Goal: Task Accomplishment & Management: Manage account settings

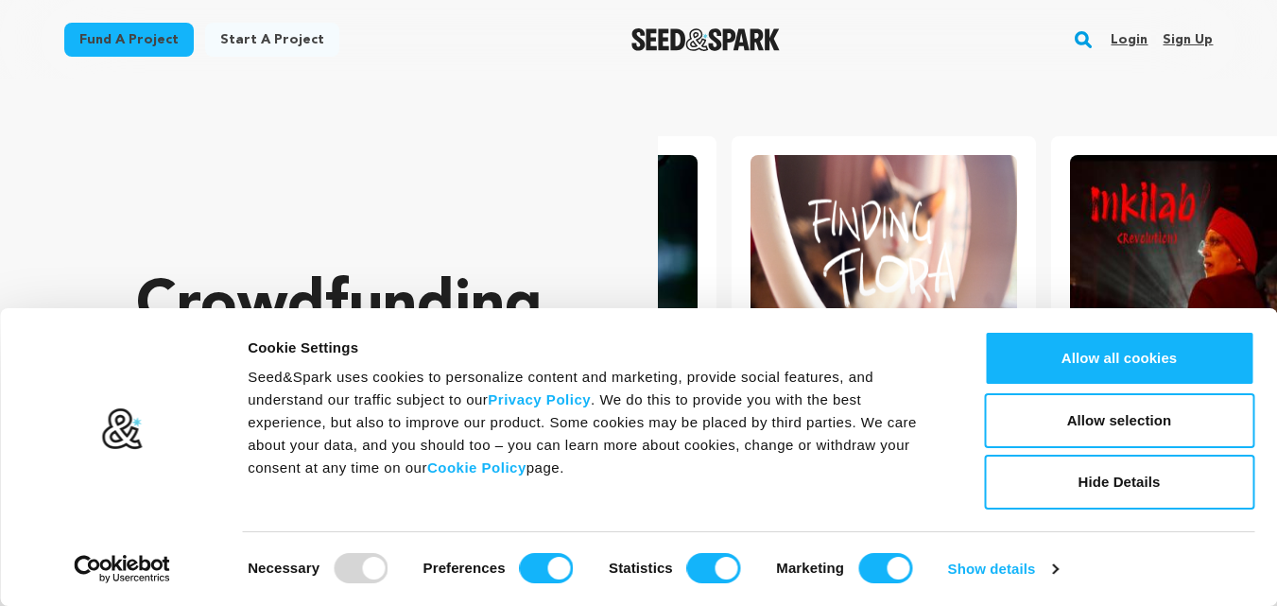
scroll to position [0, 335]
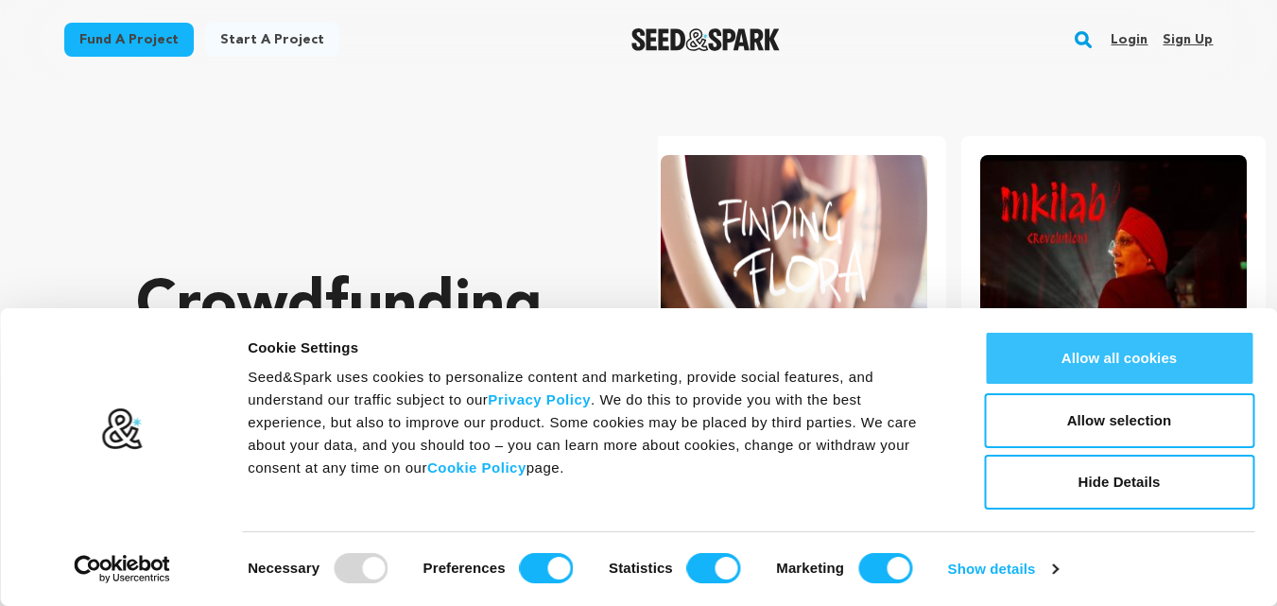
click at [1072, 342] on button "Allow all cookies" at bounding box center [1119, 358] width 270 height 55
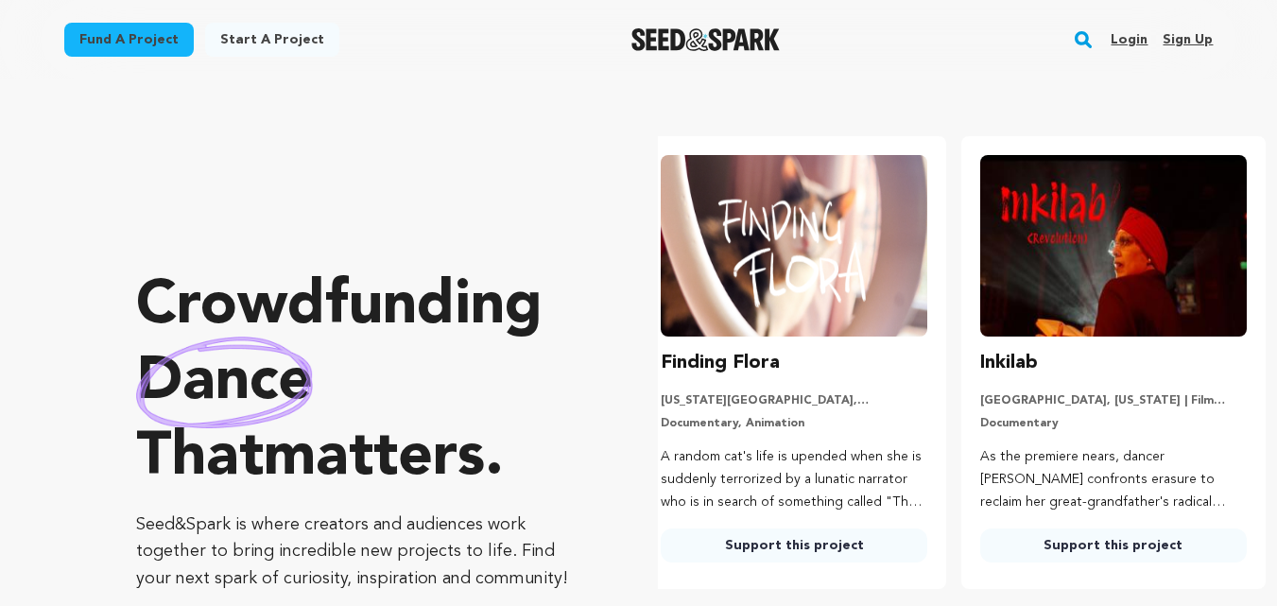
click at [1193, 38] on link "Sign up" at bounding box center [1188, 40] width 50 height 30
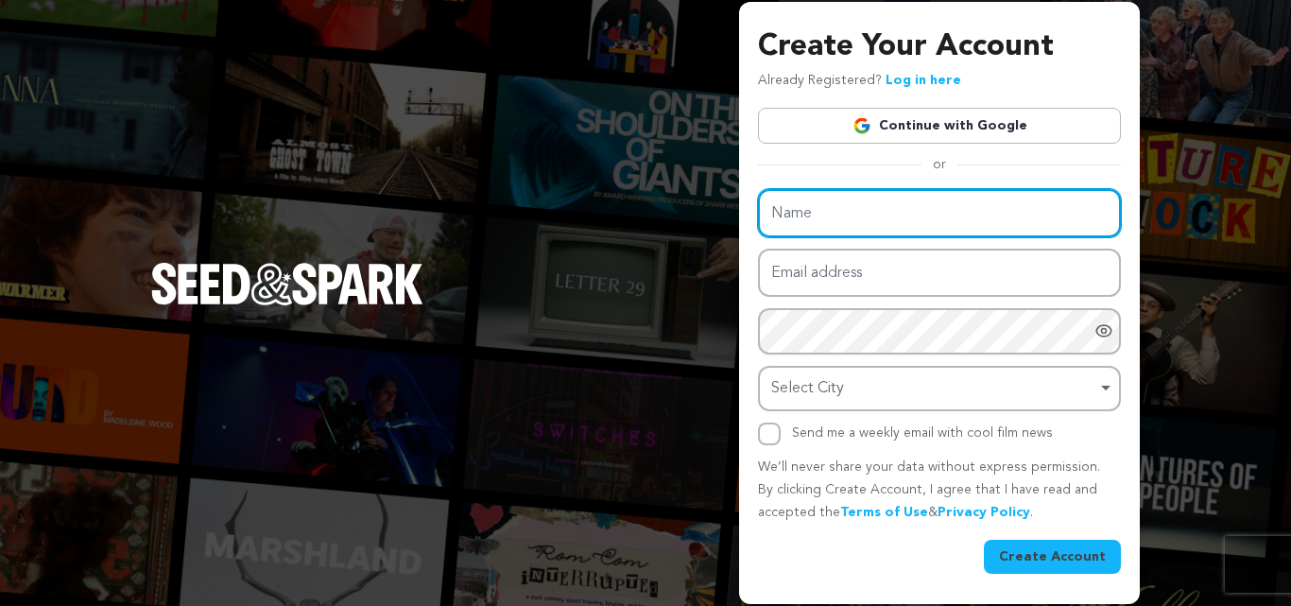
click at [918, 212] on input "Name" at bounding box center [939, 213] width 363 height 48
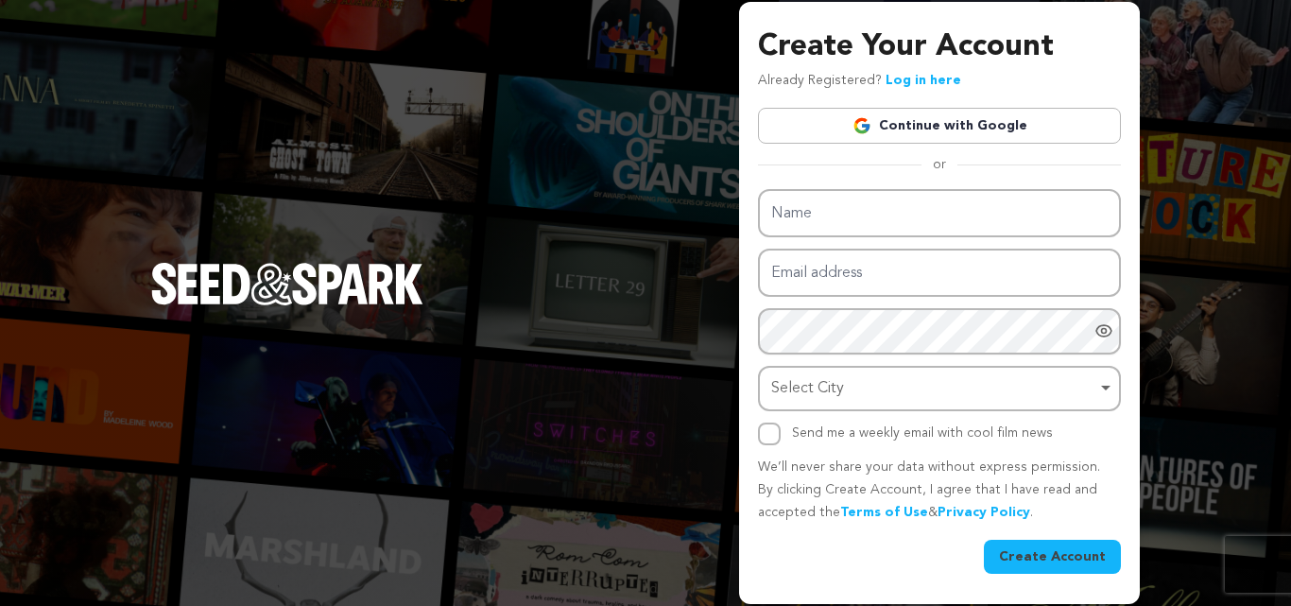
click at [942, 130] on link "Continue with Google" at bounding box center [939, 126] width 363 height 36
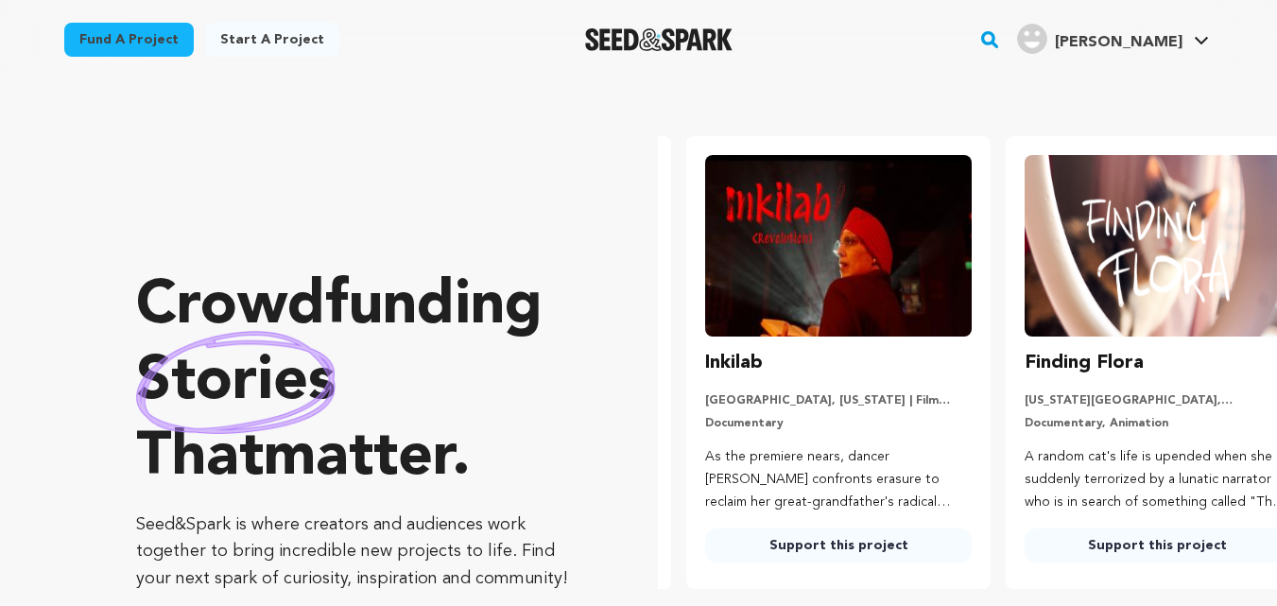
scroll to position [0, 335]
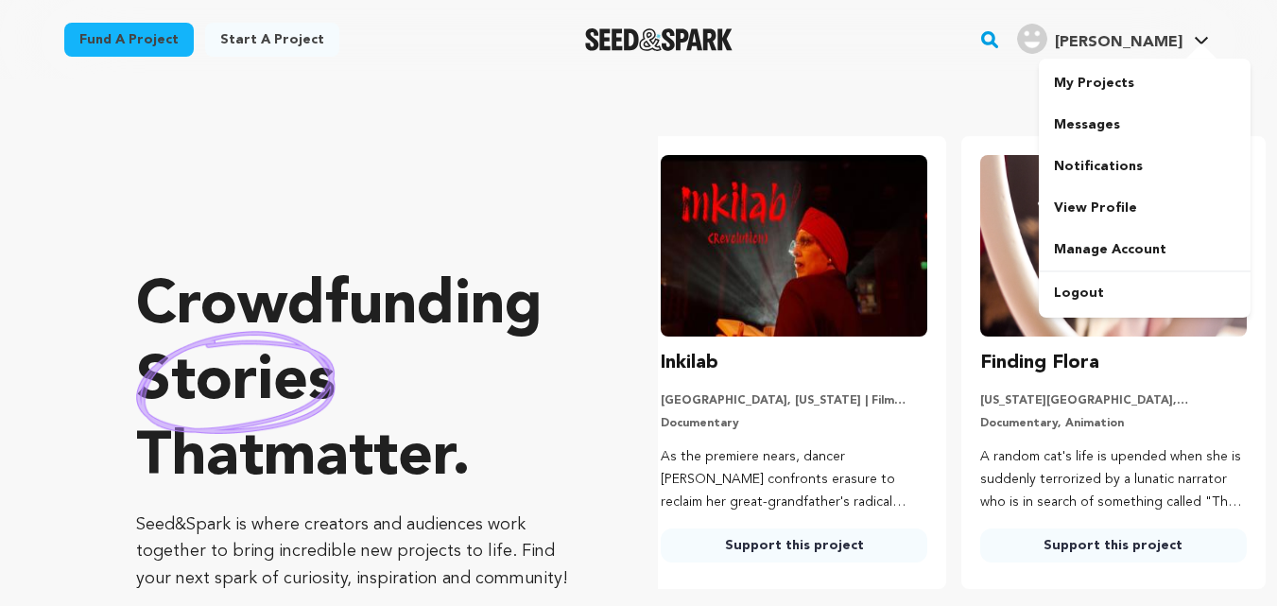
click at [1179, 44] on span "[PERSON_NAME]" at bounding box center [1119, 42] width 128 height 15
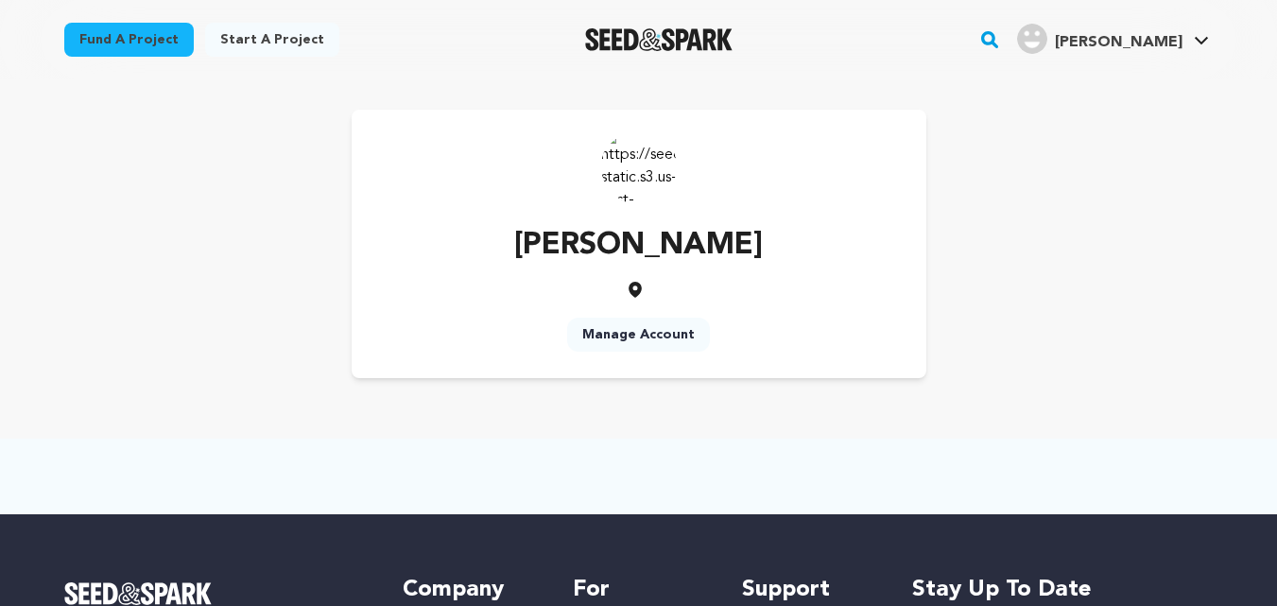
click at [656, 350] on link "Manage Account" at bounding box center [638, 335] width 143 height 34
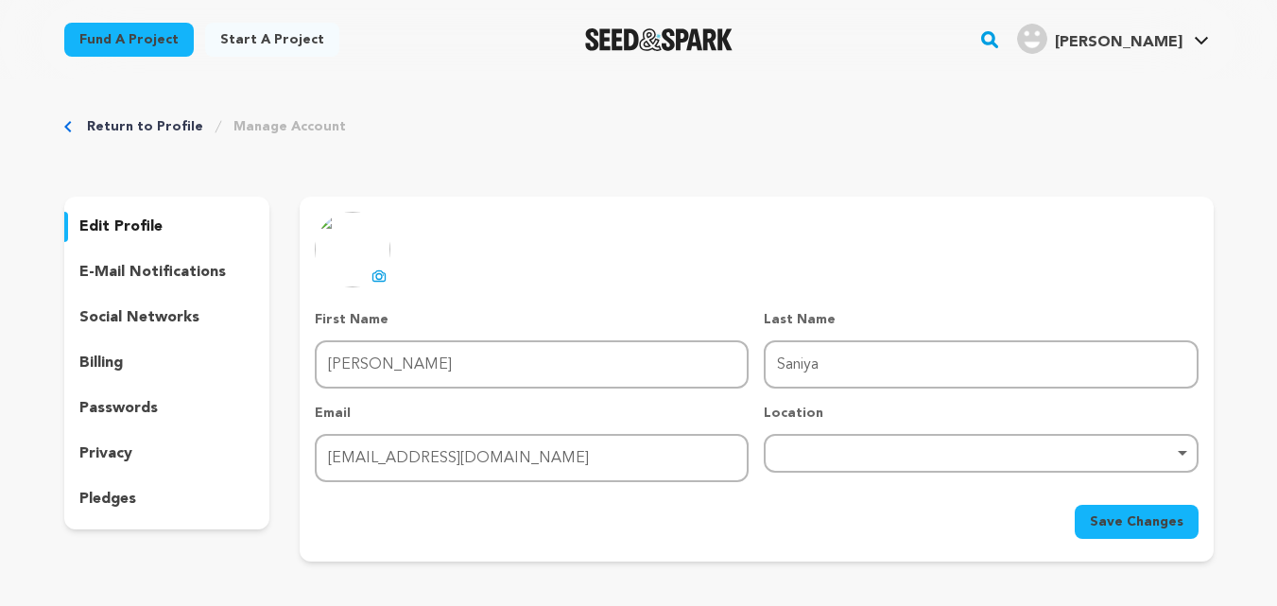
click at [373, 275] on icon at bounding box center [379, 275] width 12 height 10
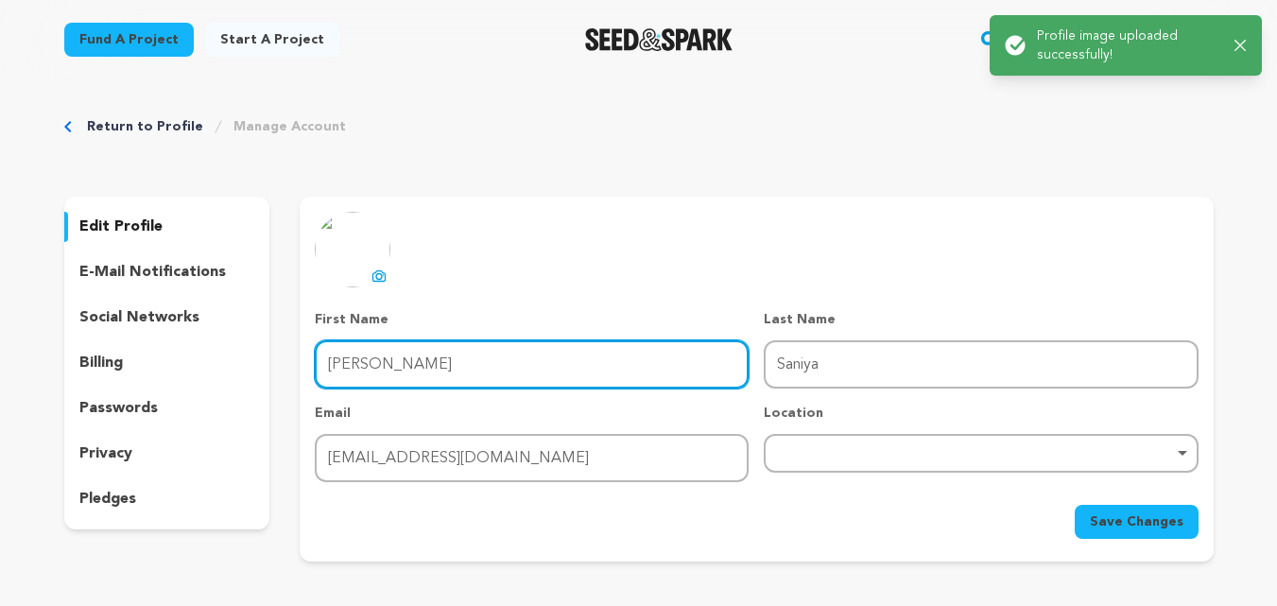
click at [573, 366] on input "Singh" at bounding box center [532, 364] width 434 height 48
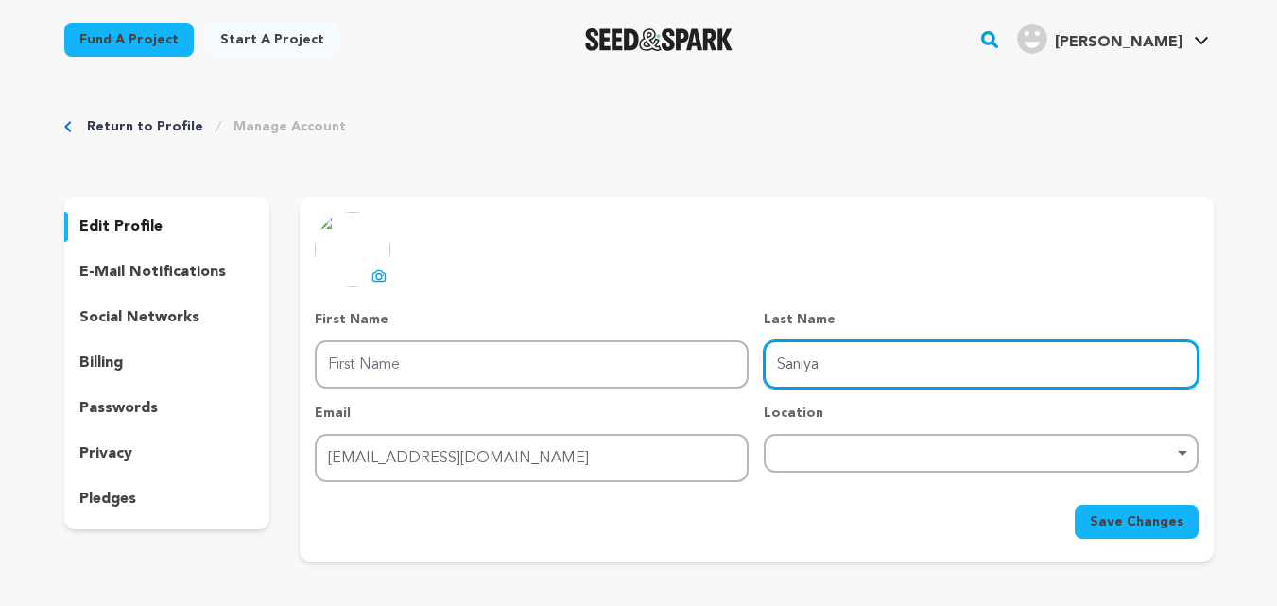
click at [944, 363] on input "Saniya" at bounding box center [981, 364] width 434 height 48
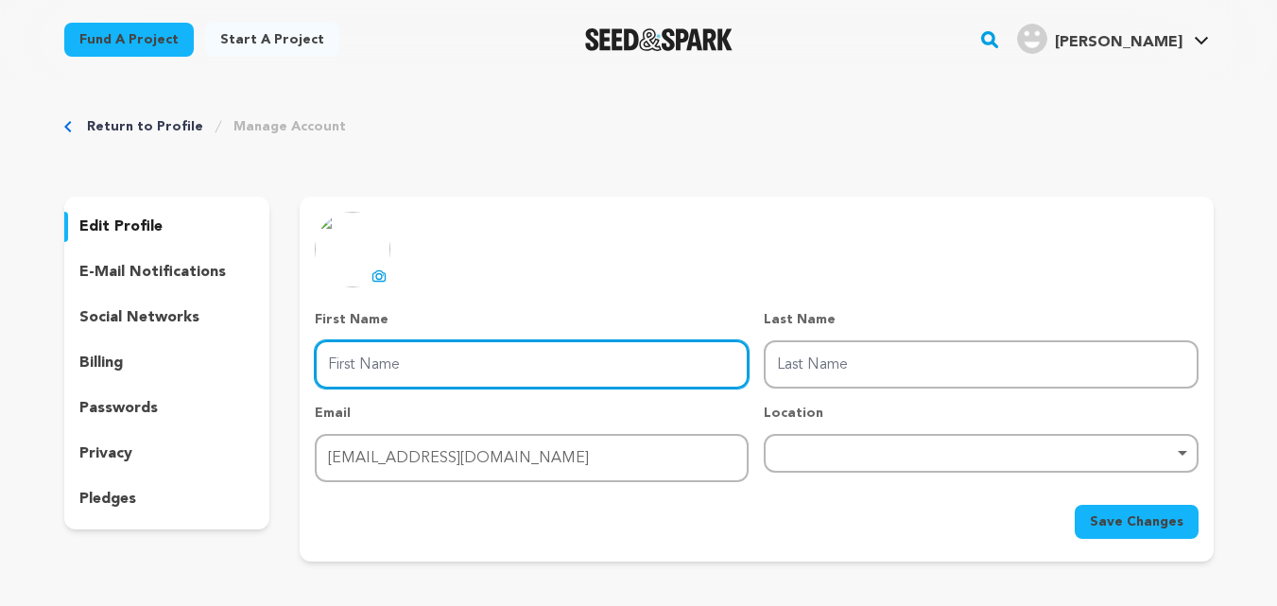
click at [529, 372] on input "First Name" at bounding box center [532, 364] width 434 height 48
paste input "Amirsons Scaffolding Pvt. Ltd."
drag, startPoint x: 474, startPoint y: 366, endPoint x: 639, endPoint y: 361, distance: 165.5
click at [639, 361] on input "Amirsons Scaffolding Pvt. Ltd." at bounding box center [532, 364] width 434 height 48
type input "Amirsons Scaffolding"
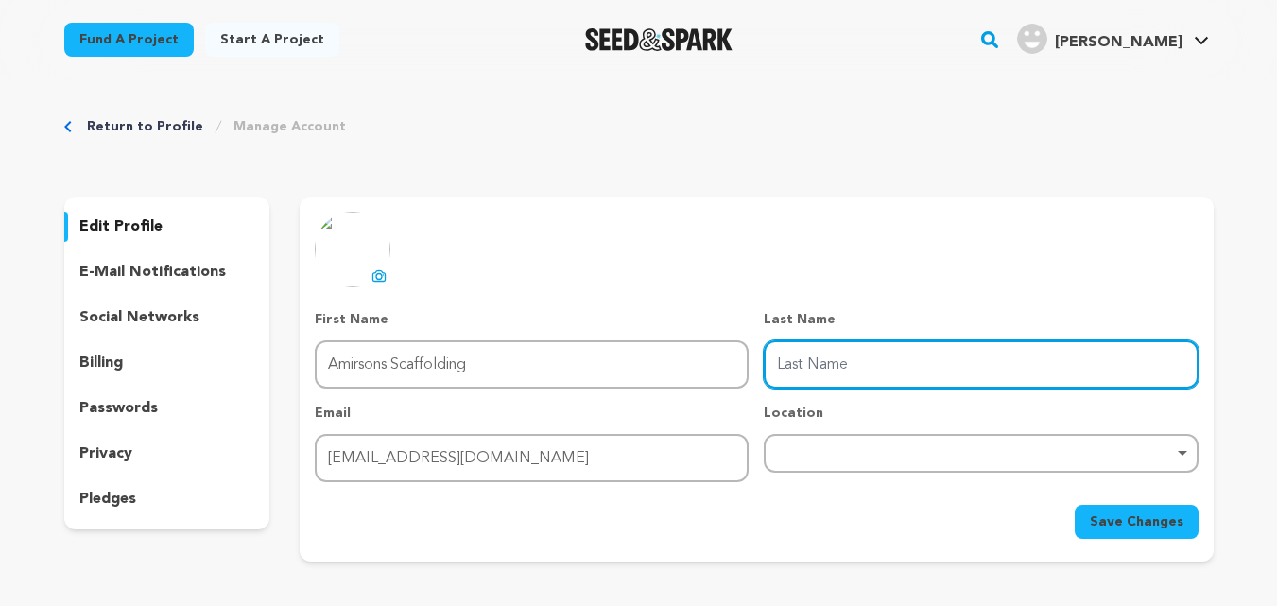
click at [854, 360] on input "Last Name" at bounding box center [981, 364] width 434 height 48
paste input "Pvt. Ltd."
type input "Pvt. Ltd."
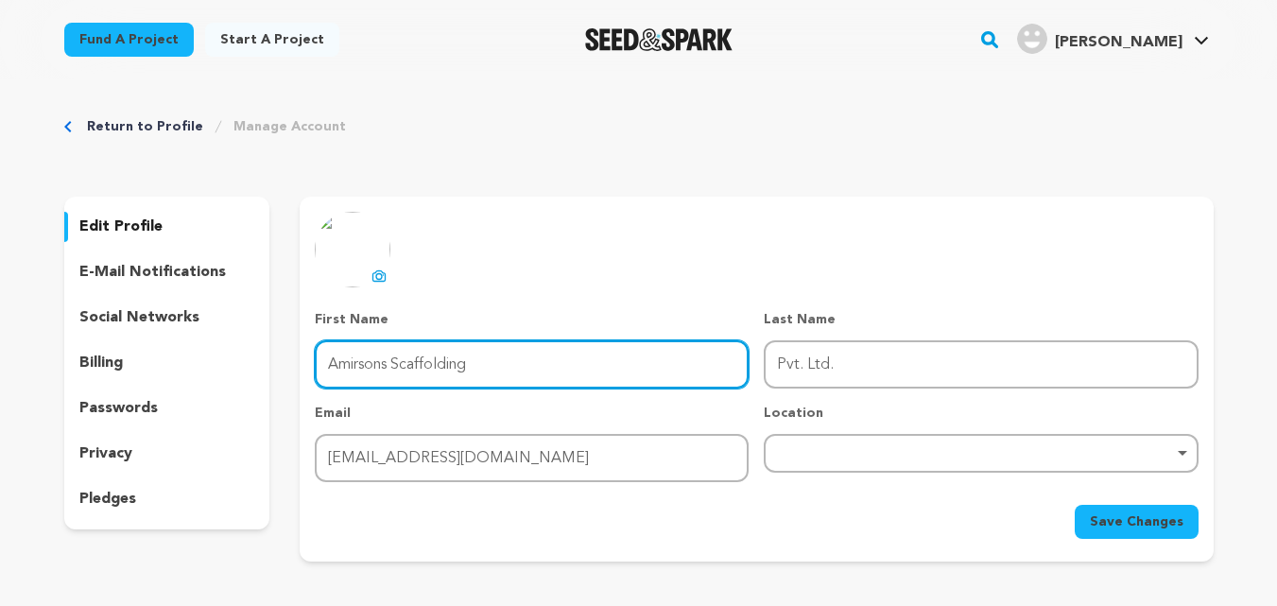
click at [509, 372] on input "Amirsons Scaffolding" at bounding box center [532, 364] width 434 height 48
type input "Amirsons Scaffolding"
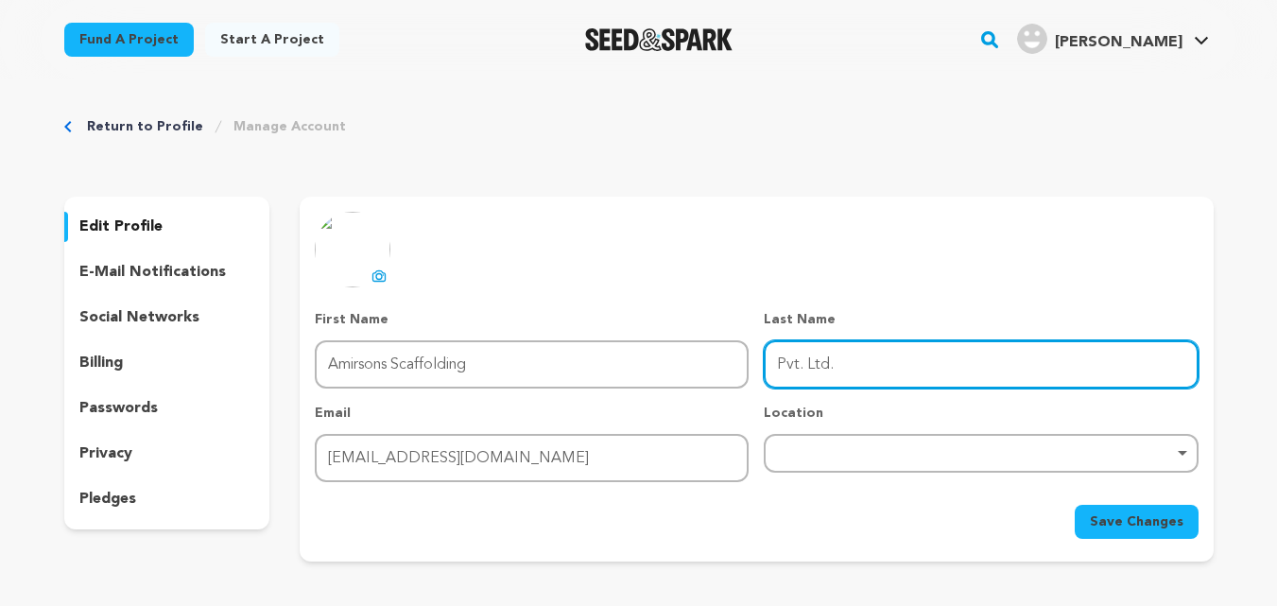
click at [850, 359] on input "Pvt. Ltd." at bounding box center [981, 364] width 434 height 48
click at [775, 357] on input "Pvt. Ltd." at bounding box center [981, 364] width 434 height 48
click at [783, 359] on input "Pvt. Ltd." at bounding box center [981, 364] width 434 height 48
click at [777, 363] on input "Pvt. Ltd." at bounding box center [981, 364] width 434 height 48
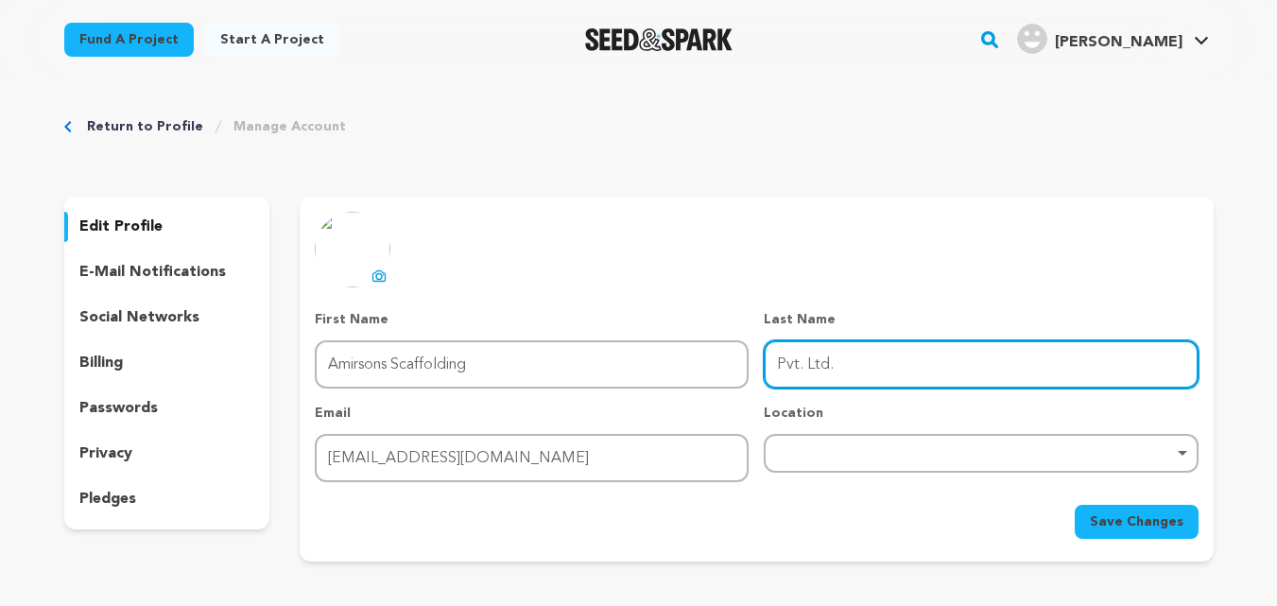
click at [911, 462] on div "Remove item" at bounding box center [981, 453] width 434 height 39
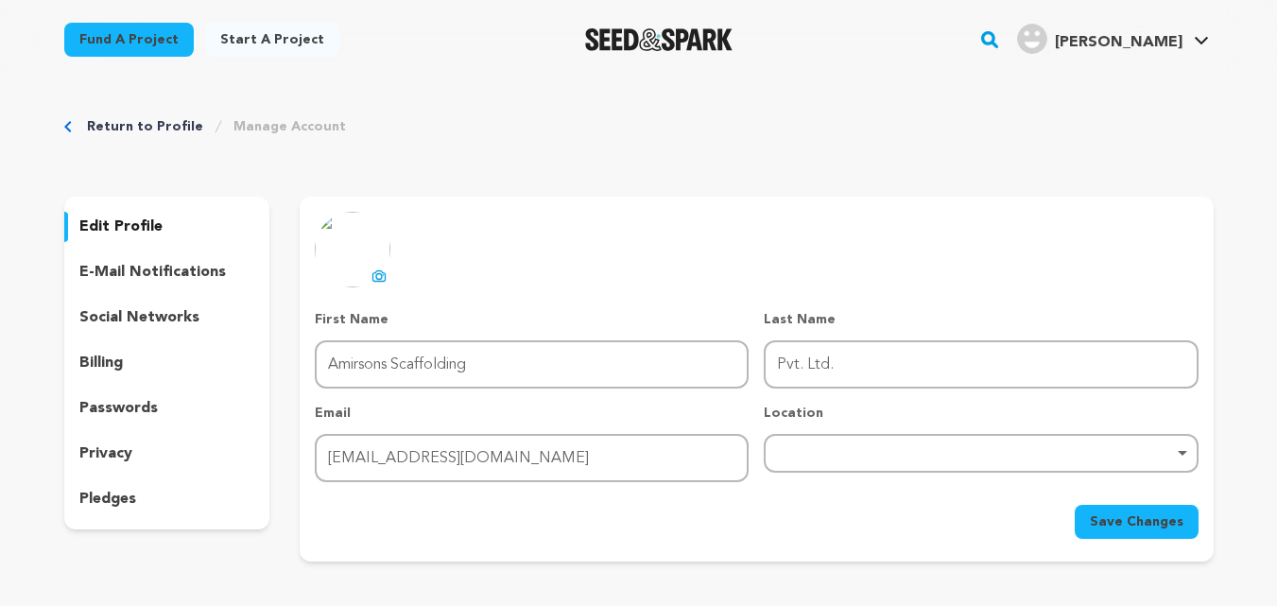
click at [923, 455] on div "Remove item" at bounding box center [980, 453] width 415 height 8
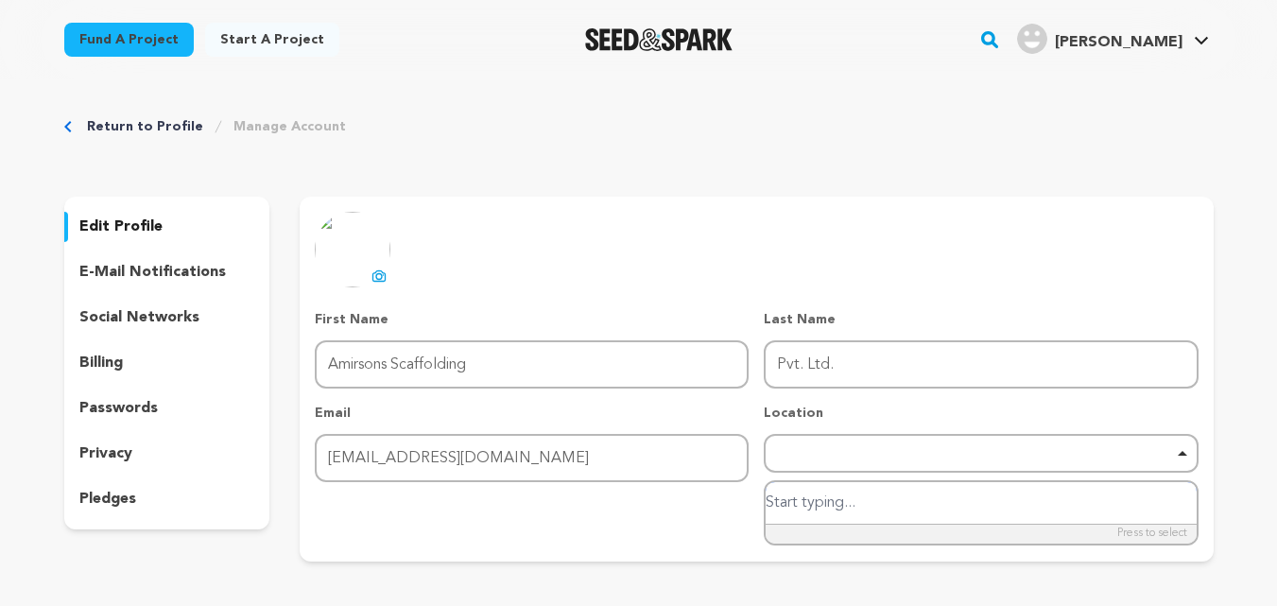
click at [865, 515] on input "search" at bounding box center [981, 503] width 430 height 43
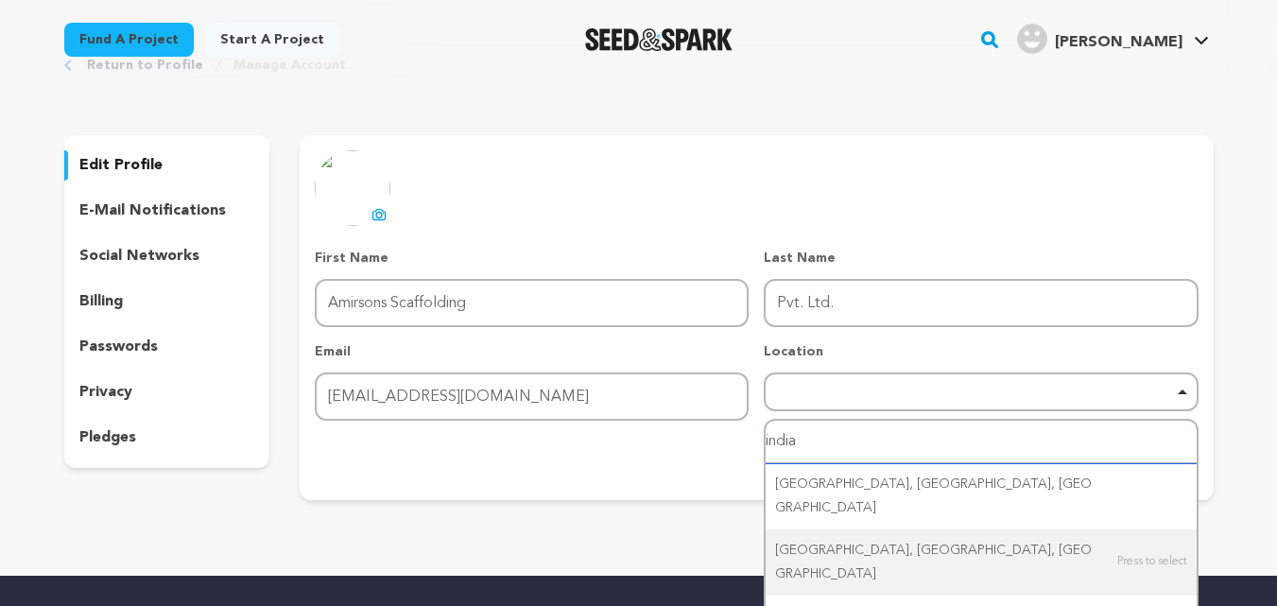
scroll to position [189, 0]
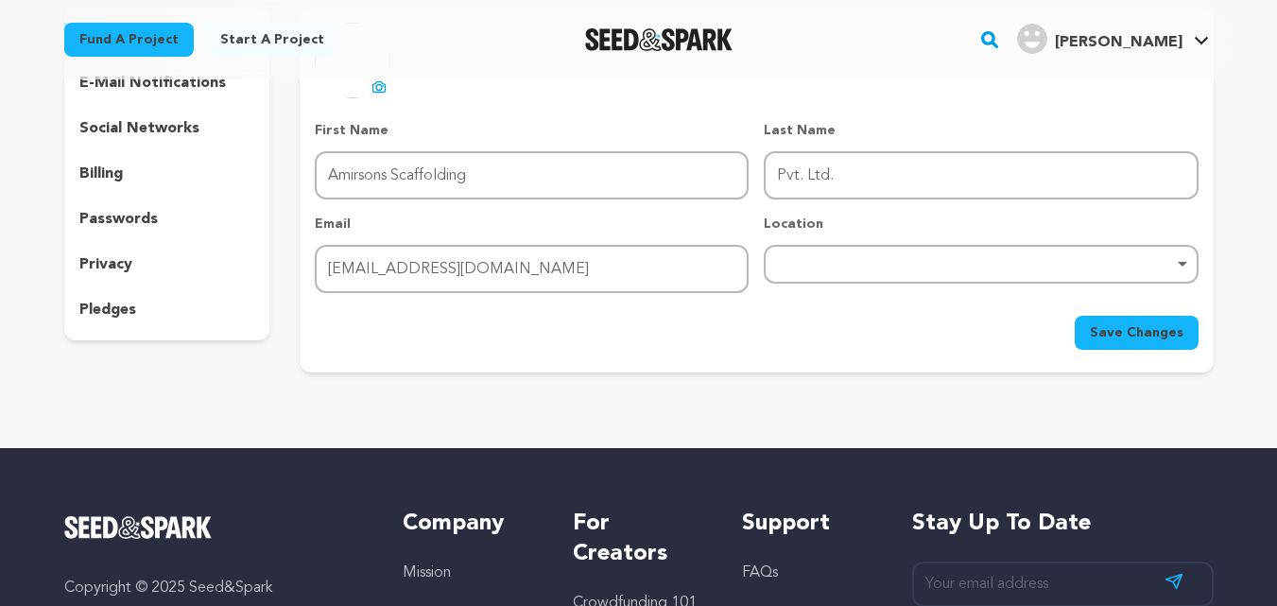
click at [836, 277] on div "Remove item" at bounding box center [981, 264] width 434 height 39
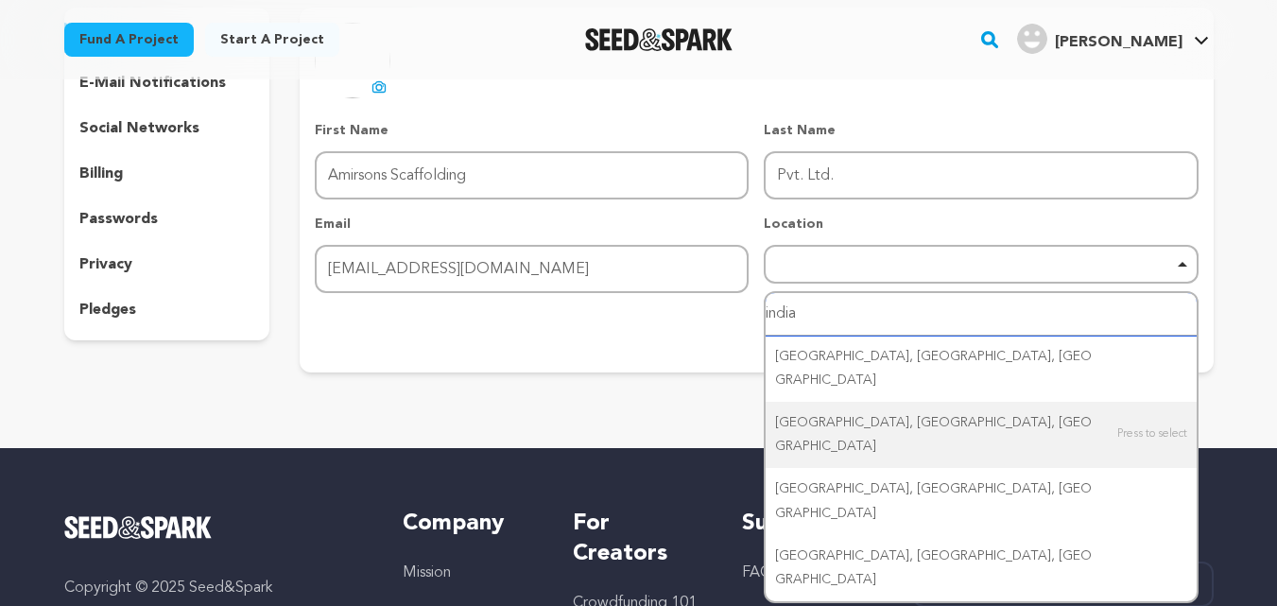
click at [847, 300] on input "india" at bounding box center [981, 314] width 430 height 43
drag, startPoint x: 847, startPoint y: 300, endPoint x: 740, endPoint y: 302, distance: 106.8
click at [740, 302] on form "First Name First Name Amirsons Scaffolding Last Name Last Name Pvt. Ltd. Email …" at bounding box center [756, 235] width 883 height 229
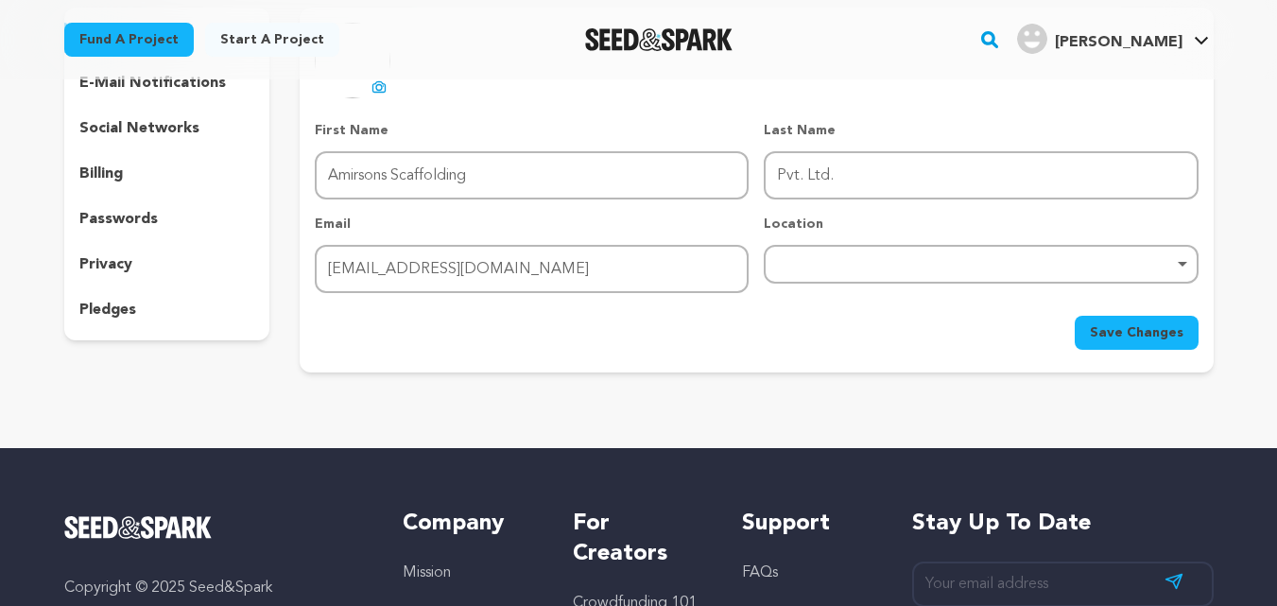
click at [917, 269] on div "Remove item" at bounding box center [981, 264] width 434 height 39
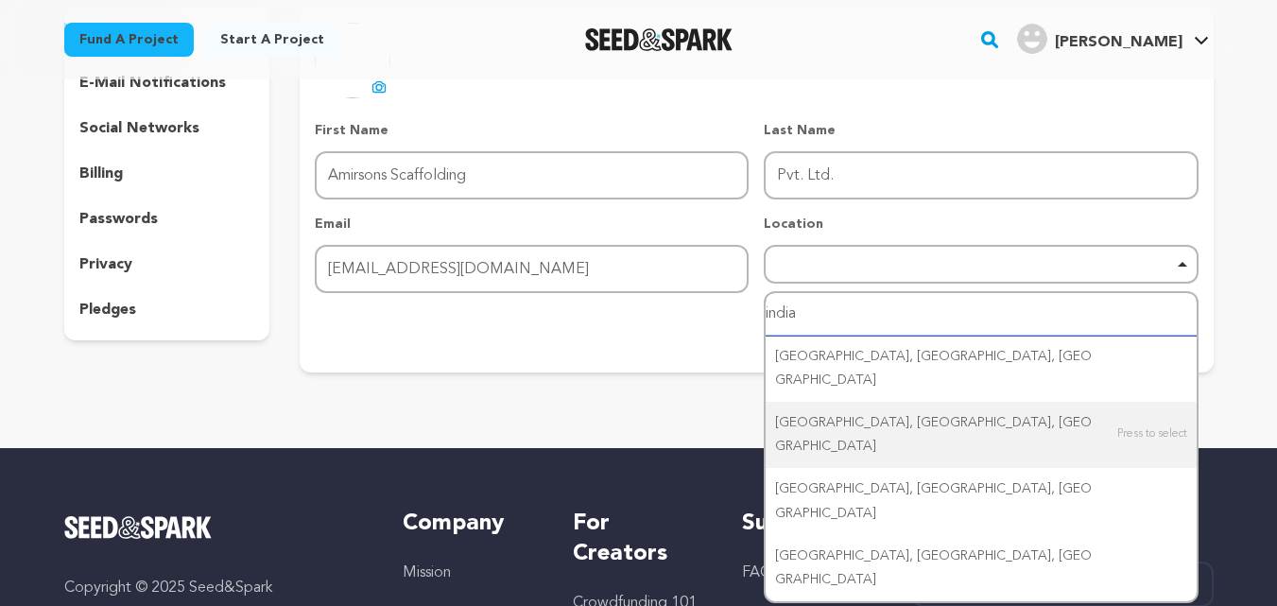
click at [823, 316] on input "india" at bounding box center [981, 314] width 430 height 43
paste input "Noid"
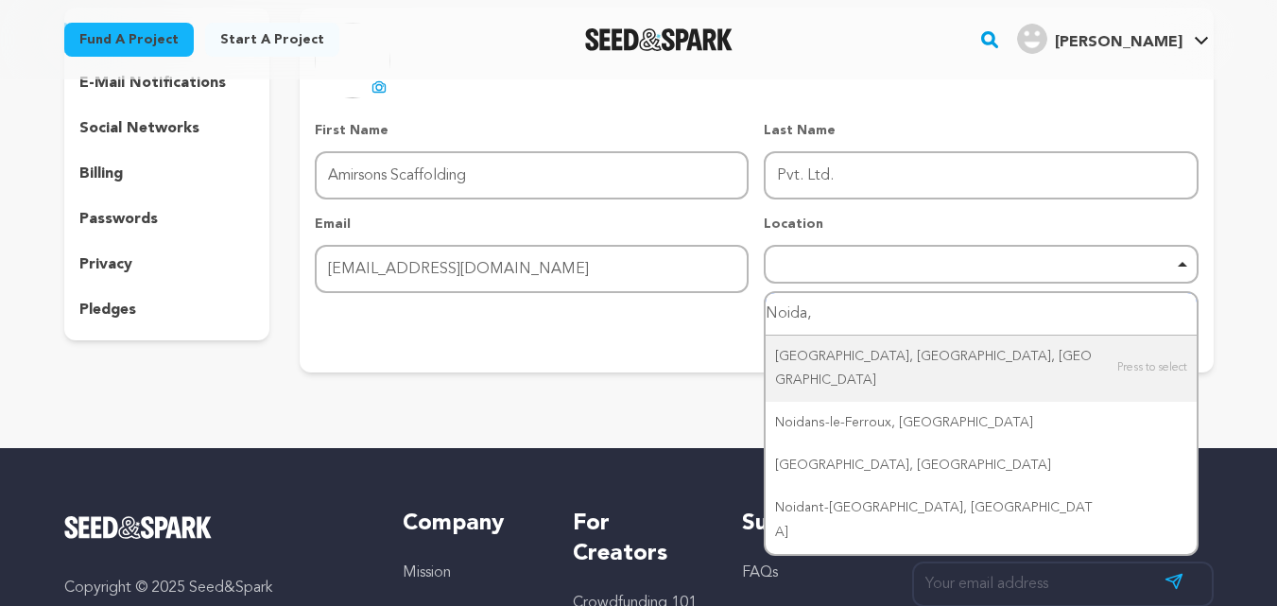
type input "Noida,"
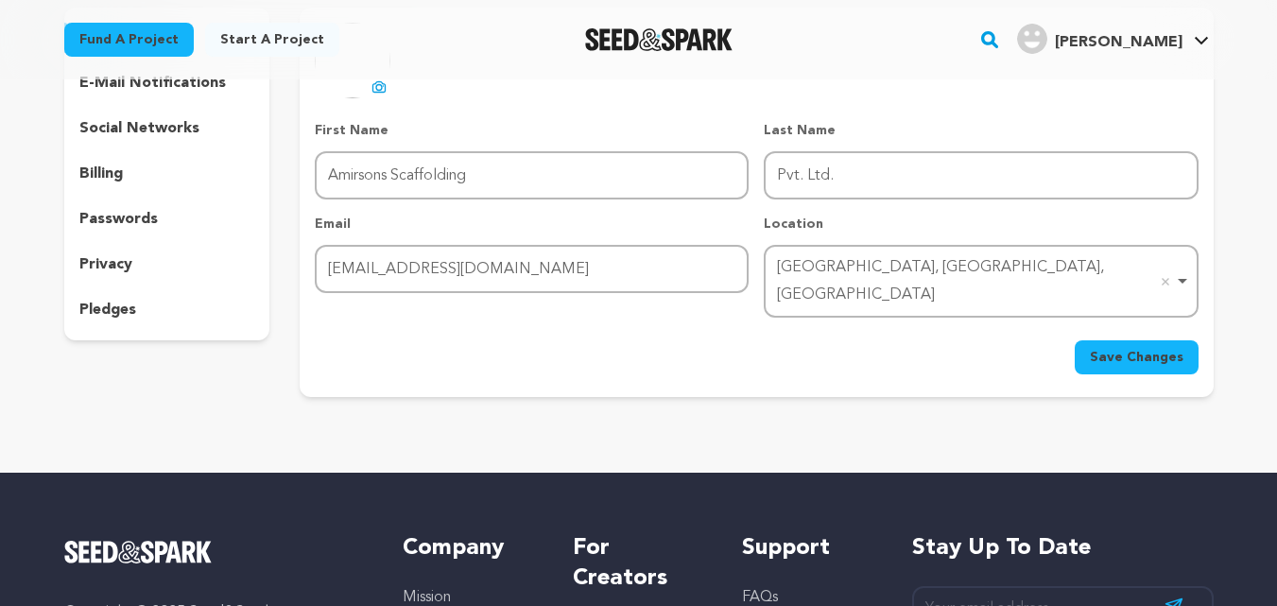
click at [1134, 348] on span "Save Changes" at bounding box center [1137, 357] width 94 height 19
click at [1134, 340] on div "Save Changes" at bounding box center [756, 357] width 883 height 34
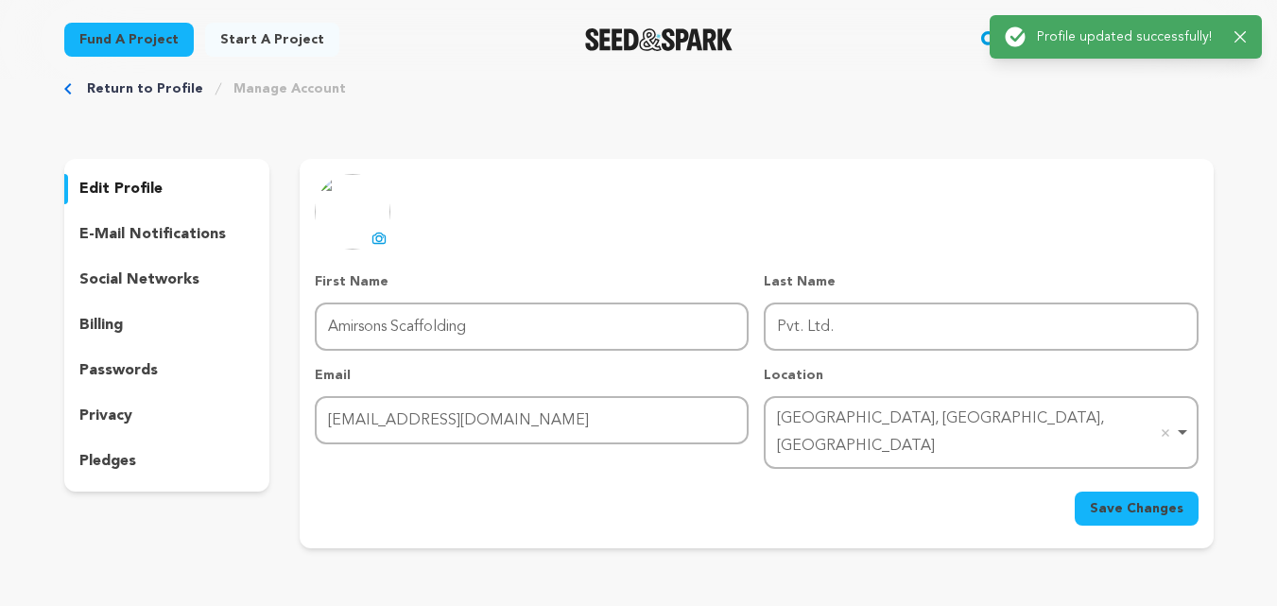
scroll to position [0, 0]
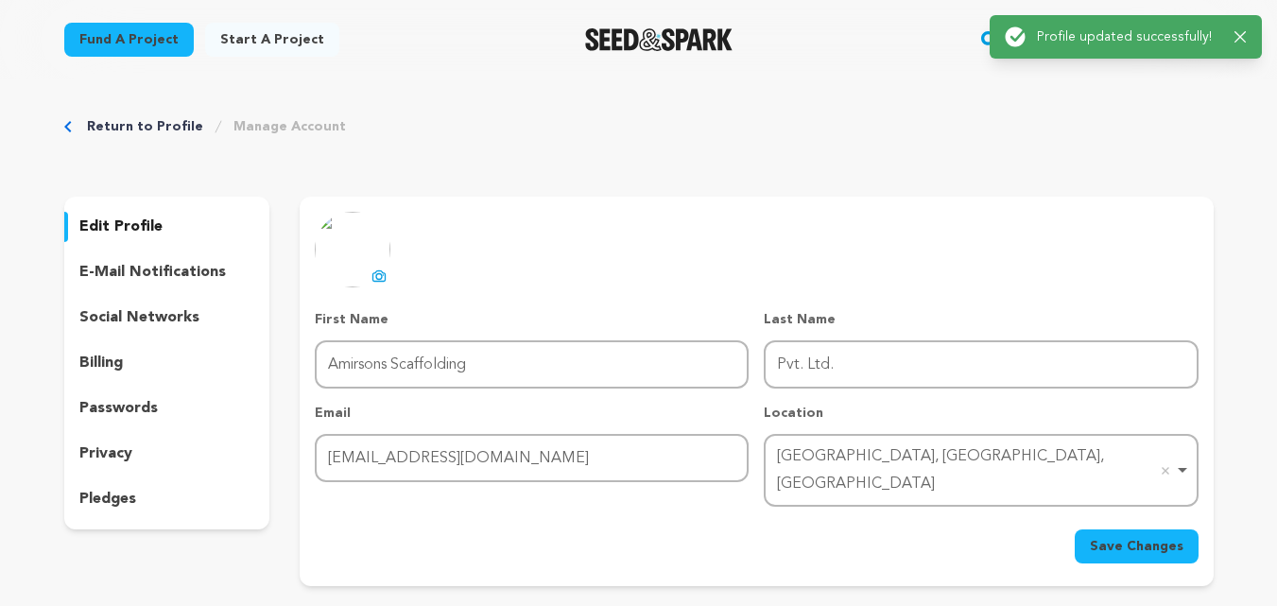
click at [154, 320] on p "social networks" at bounding box center [139, 317] width 120 height 23
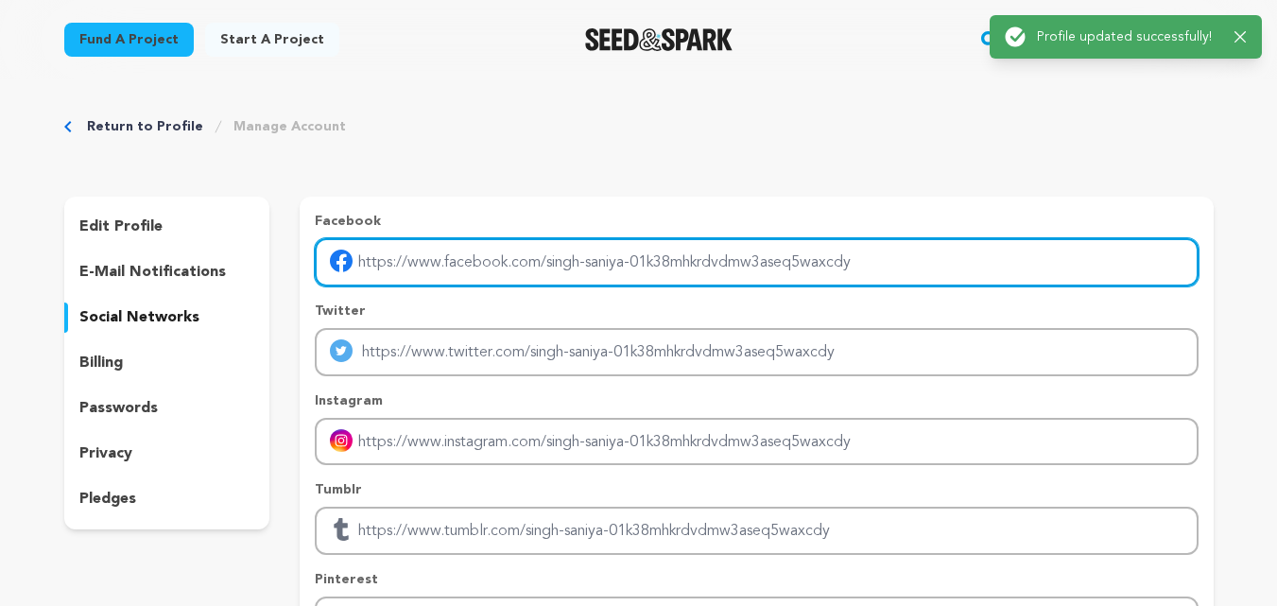
click at [485, 252] on input "Enter facebook profile link" at bounding box center [756, 262] width 883 height 48
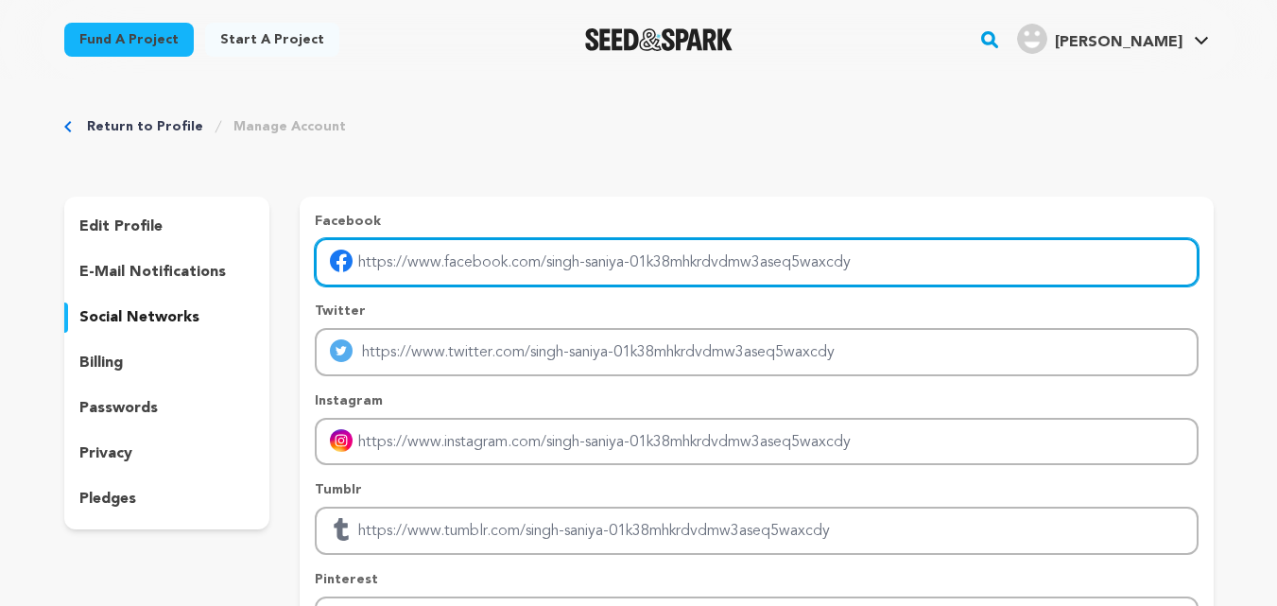
paste input "https://www.facebook.com/amirsonsscaffoldingpvtltd/?ref=pages_you_manage"
type input "https://www.facebook.com/amirsonsscaffoldingpvtltd/?ref=pages_you_manage"
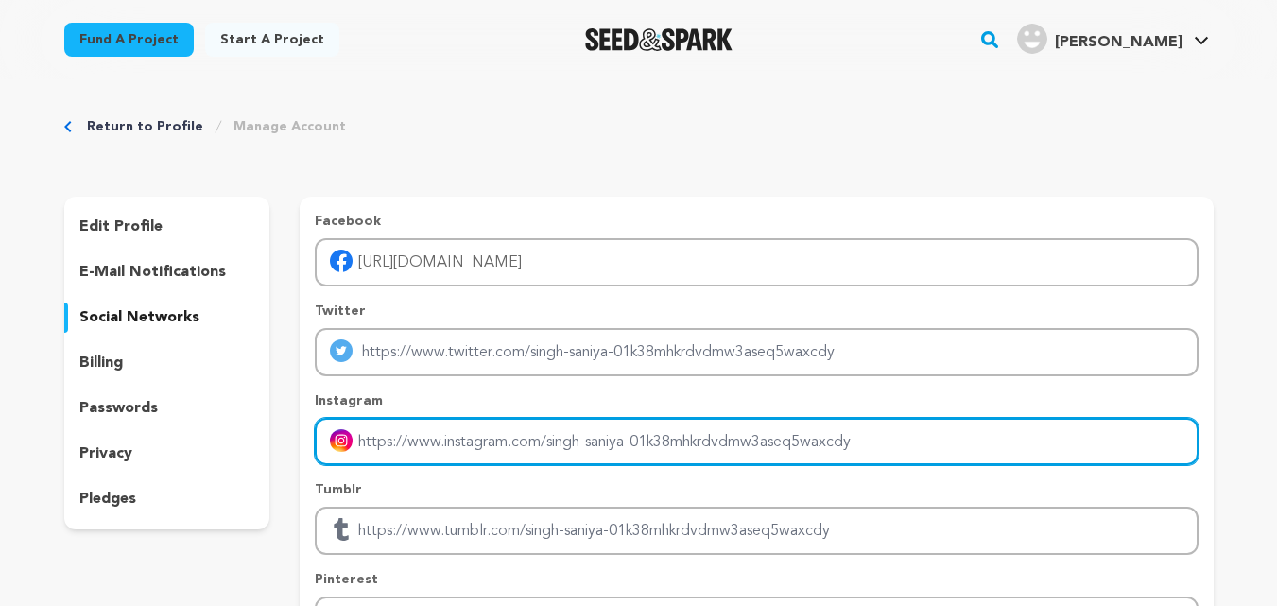
click at [470, 453] on input "Enter instagram handle link" at bounding box center [756, 442] width 883 height 48
paste input "https://www.instagram.com/amirsonsscaffoldingpvtltd/"
type input "https://www.instagram.com/amirsonsscaffoldingpvtltd/"
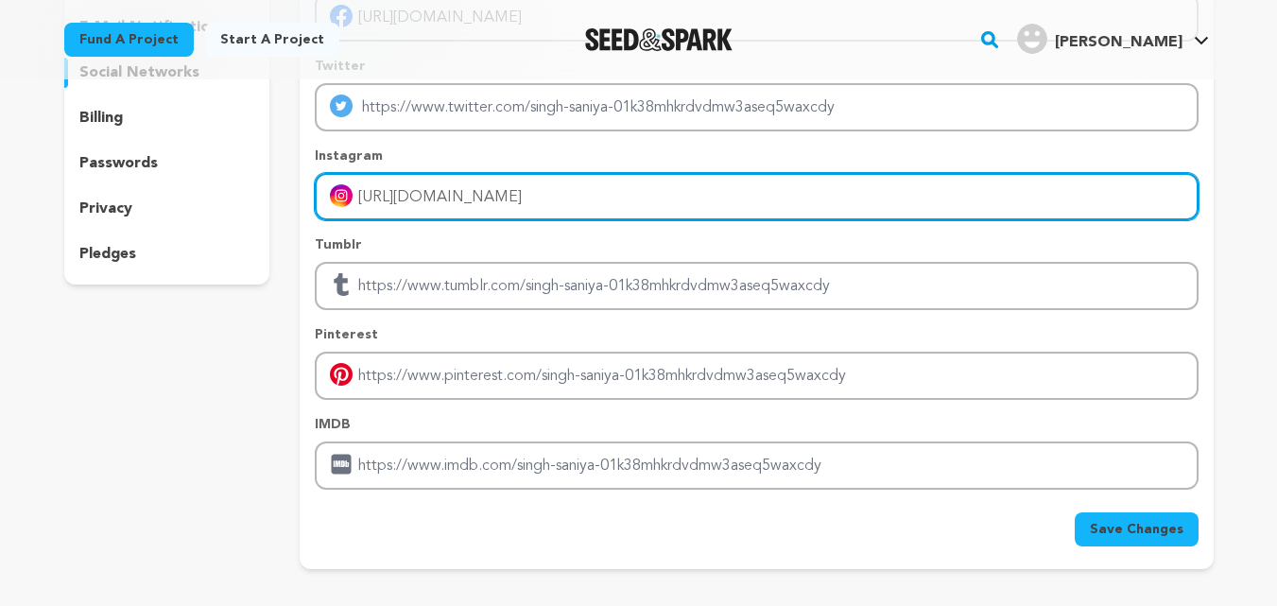
scroll to position [284, 0]
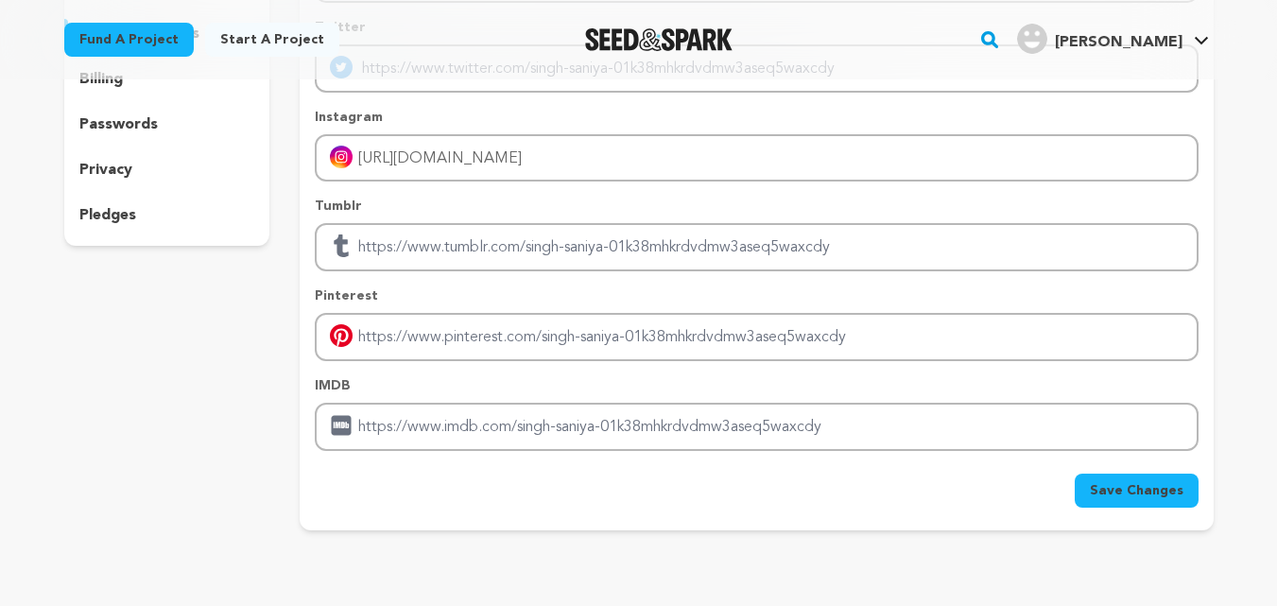
click at [1116, 489] on span "Save Changes" at bounding box center [1137, 490] width 94 height 19
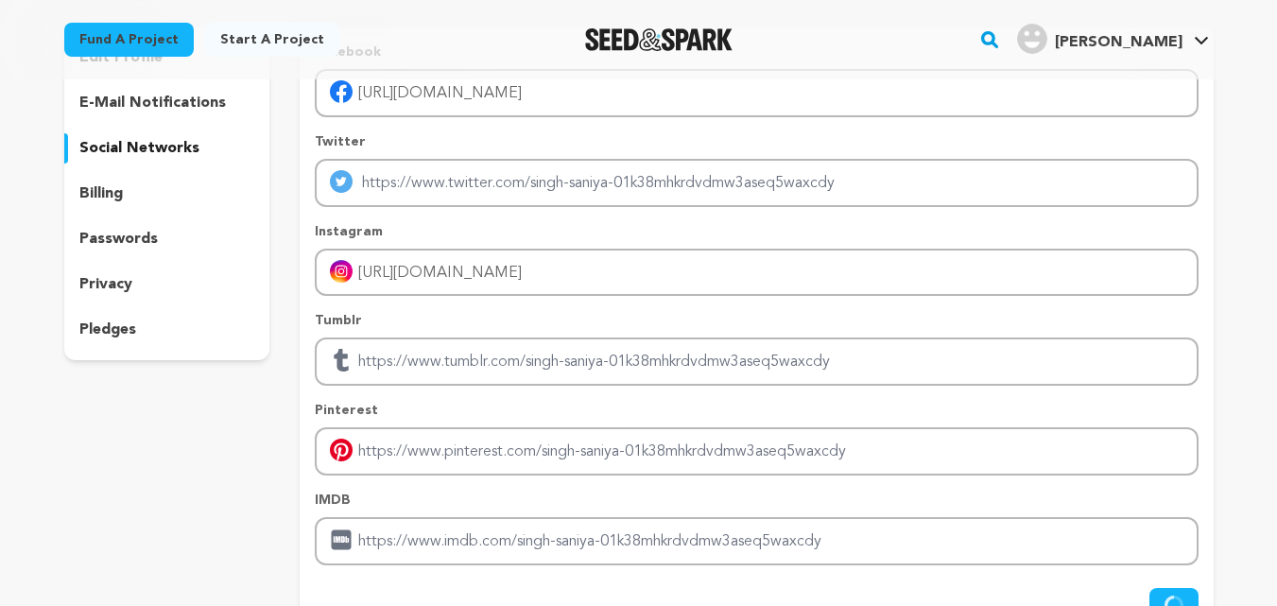
scroll to position [0, 0]
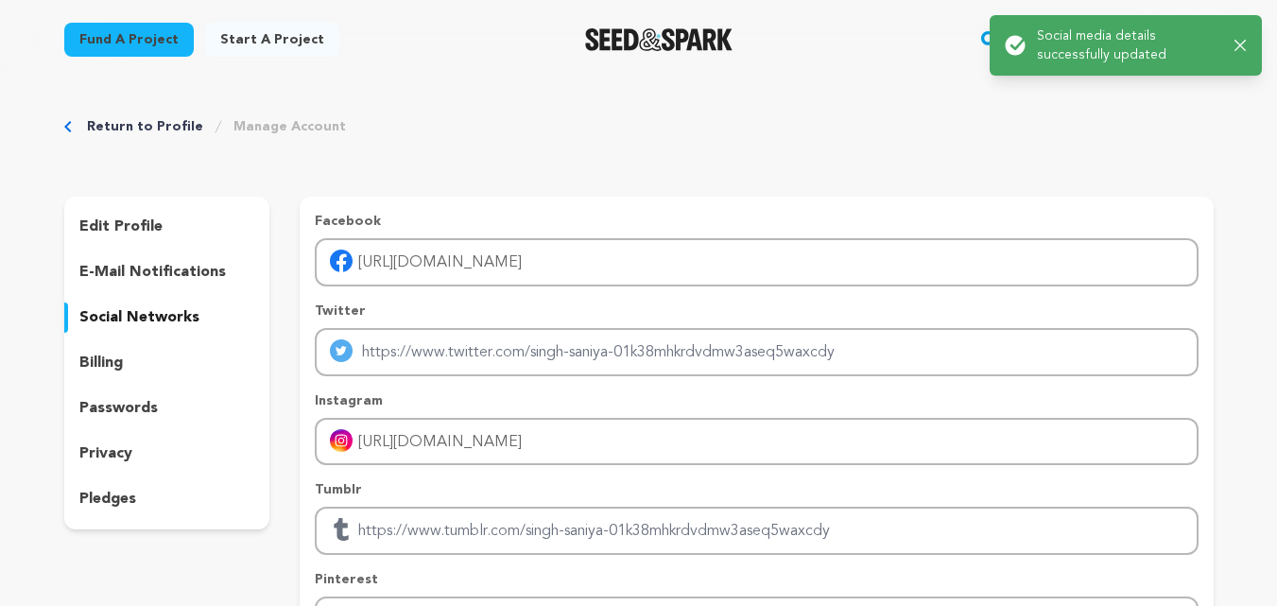
click at [1169, 109] on div "Return to Profile Manage Account edit profile e-mail notifications social netwo…" at bounding box center [639, 469] width 1210 height 780
click at [1247, 45] on div "Success: Info: Warning: Error: Social media details successfully updated Close …" at bounding box center [1126, 45] width 272 height 61
click at [1238, 47] on icon "button" at bounding box center [1240, 45] width 11 height 11
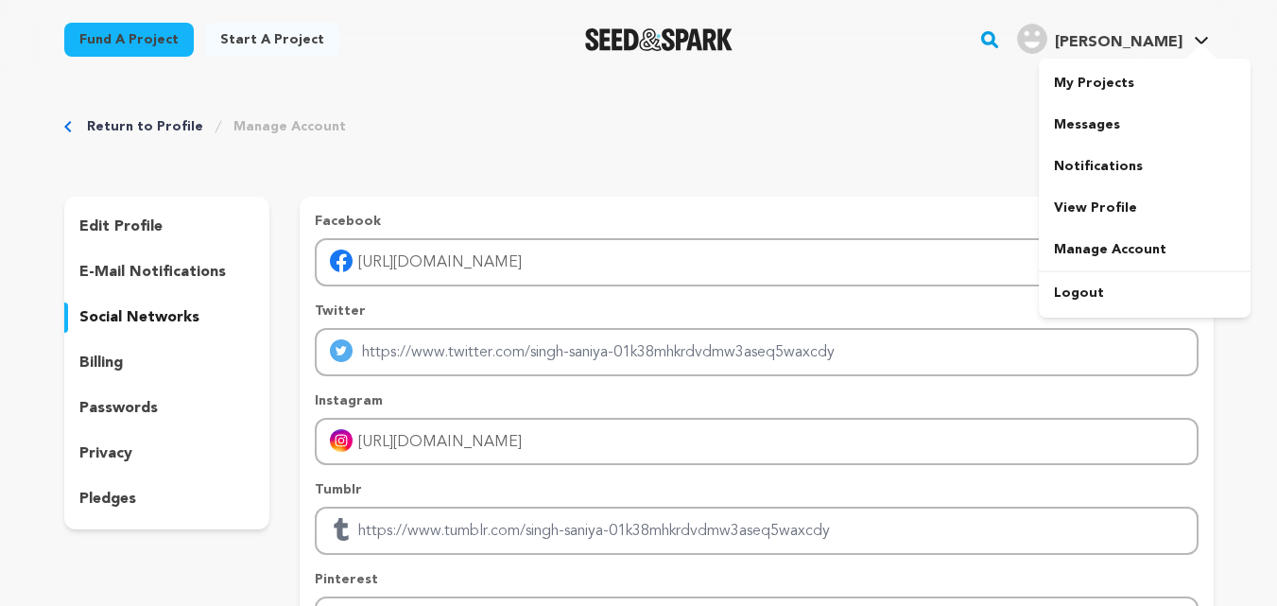
click at [1190, 43] on div at bounding box center [1202, 52] width 38 height 19
click at [1083, 83] on link "My Projects" at bounding box center [1145, 83] width 212 height 42
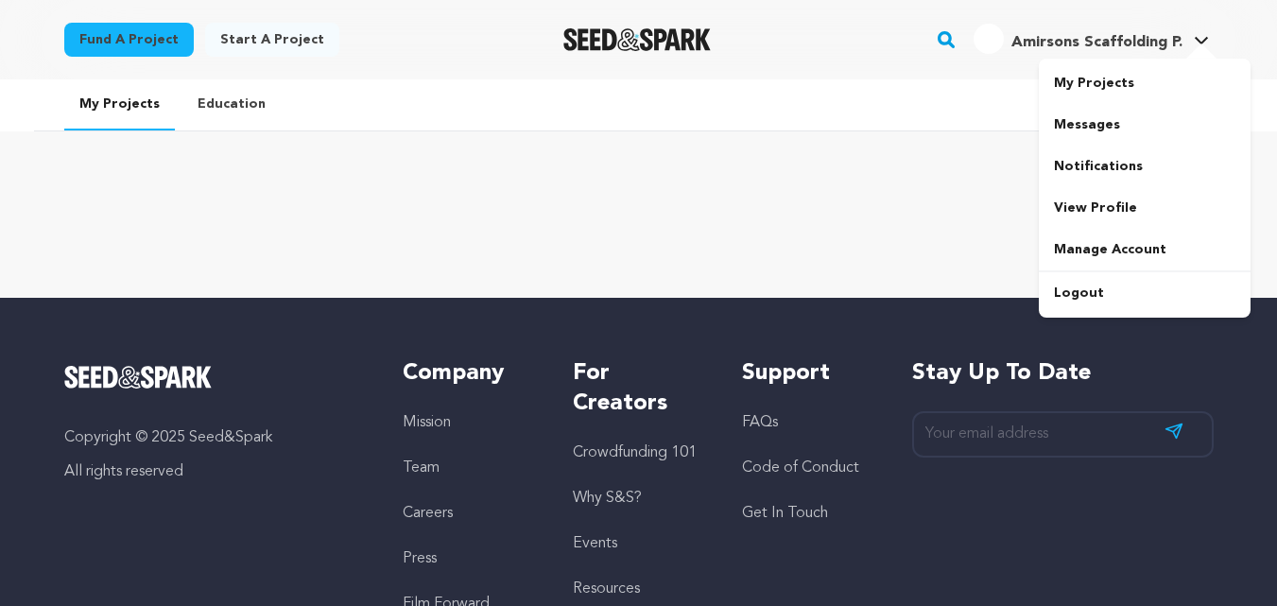
click at [1118, 40] on span "Amirsons Scaffolding P." at bounding box center [1097, 42] width 171 height 15
click at [1111, 43] on span "Amirsons Scaffolding P." at bounding box center [1097, 42] width 171 height 15
click at [1096, 199] on link "View Profile" at bounding box center [1145, 208] width 212 height 42
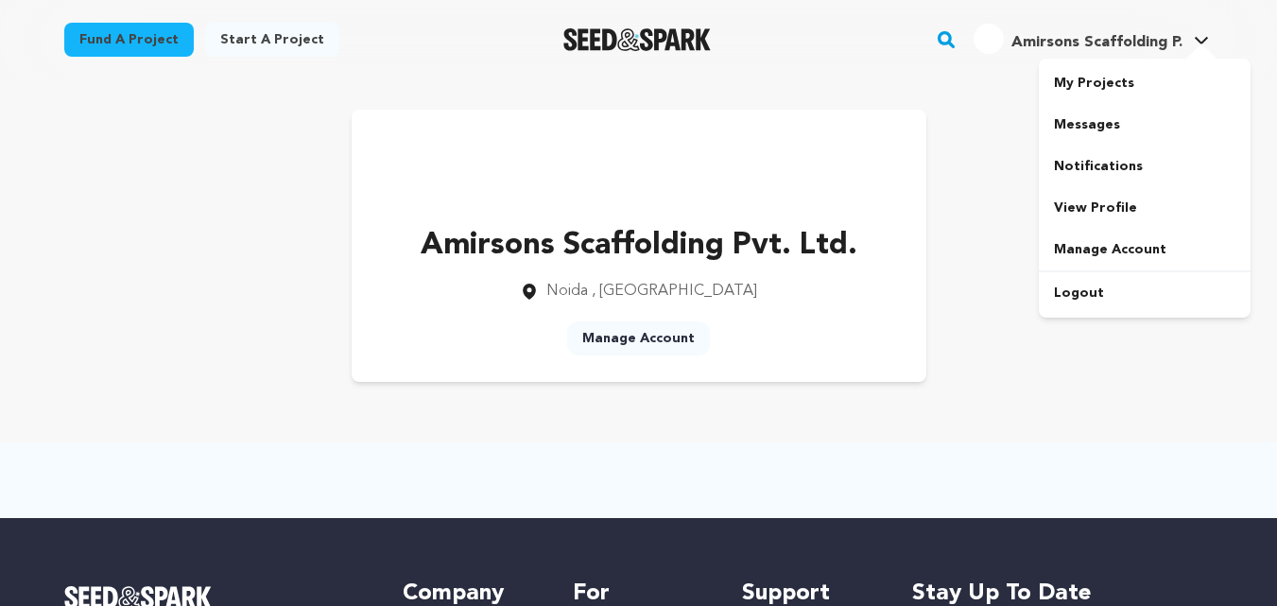
click at [1131, 36] on span "Amirsons Scaffolding P." at bounding box center [1097, 42] width 171 height 15
click at [1141, 251] on link "Manage Account" at bounding box center [1145, 250] width 212 height 42
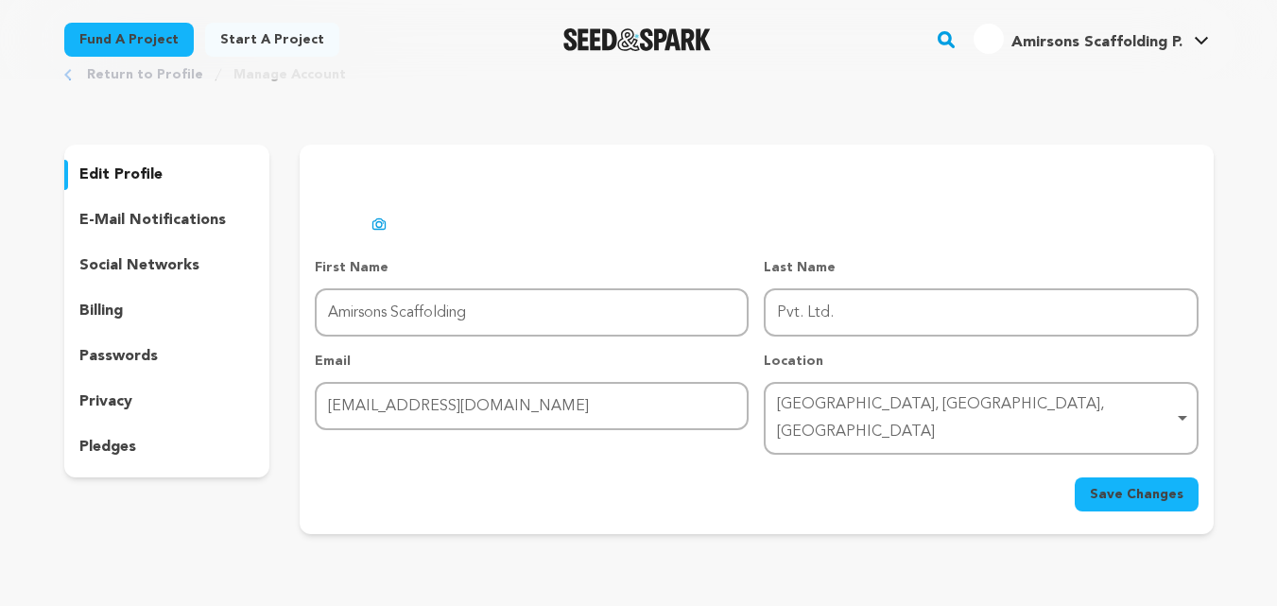
scroll to position [95, 0]
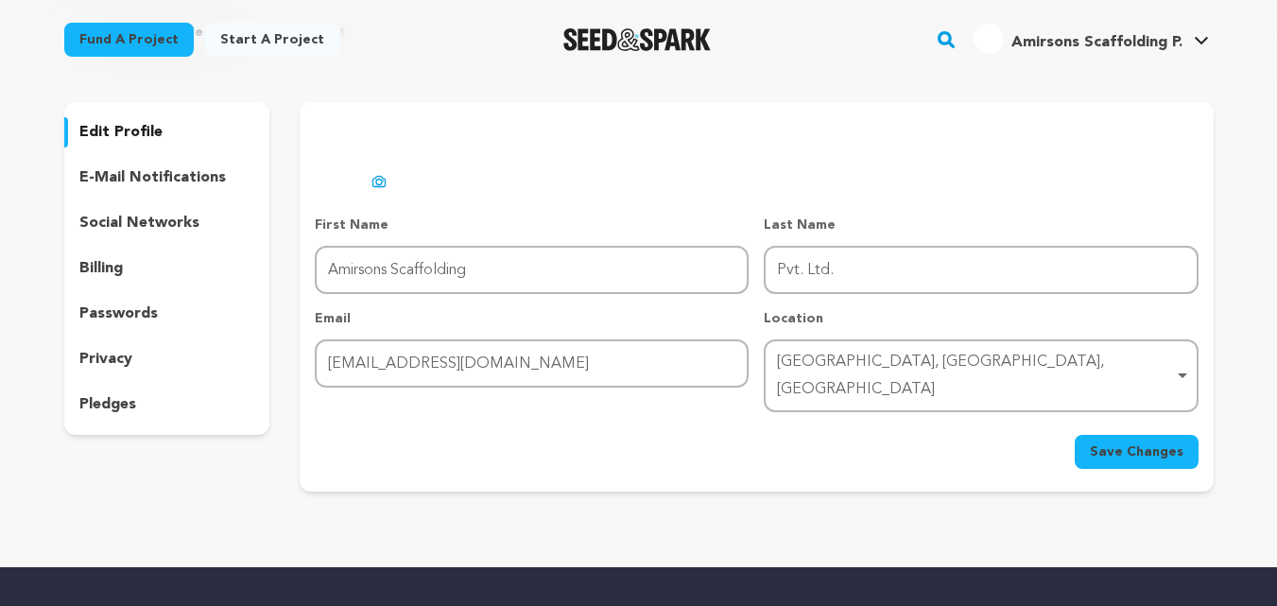
click at [118, 365] on p "privacy" at bounding box center [105, 359] width 53 height 23
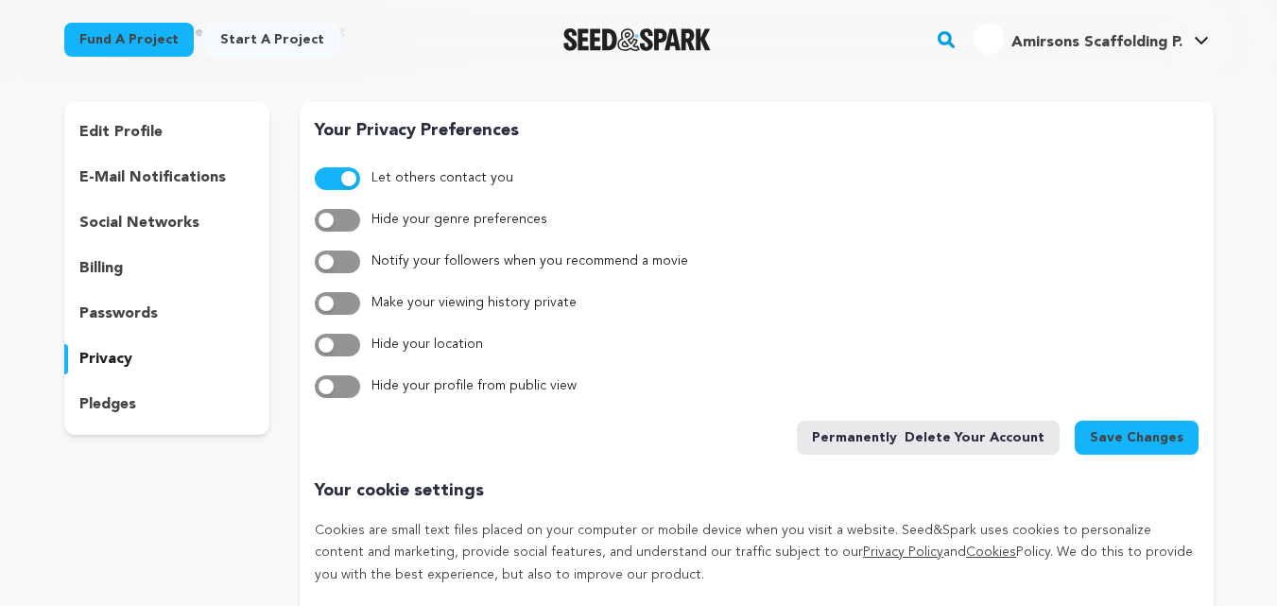
click at [130, 129] on p "edit profile" at bounding box center [120, 132] width 83 height 23
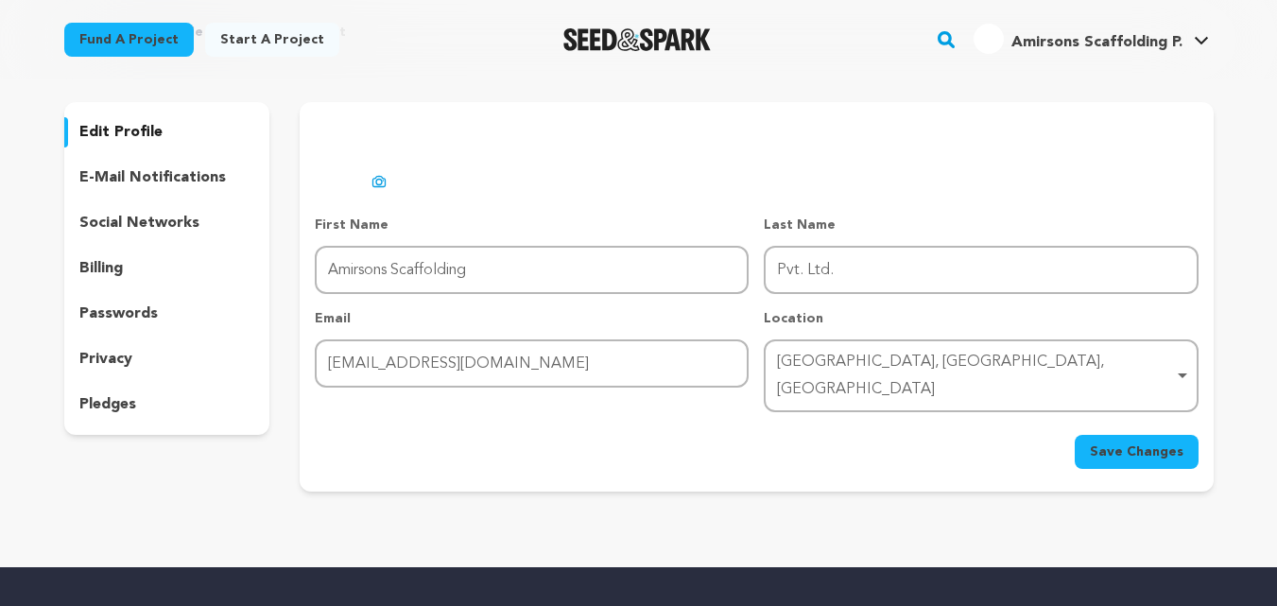
click at [1136, 41] on span "Amirsons Scaffolding P." at bounding box center [1097, 42] width 171 height 15
